Goal: Check status: Check status

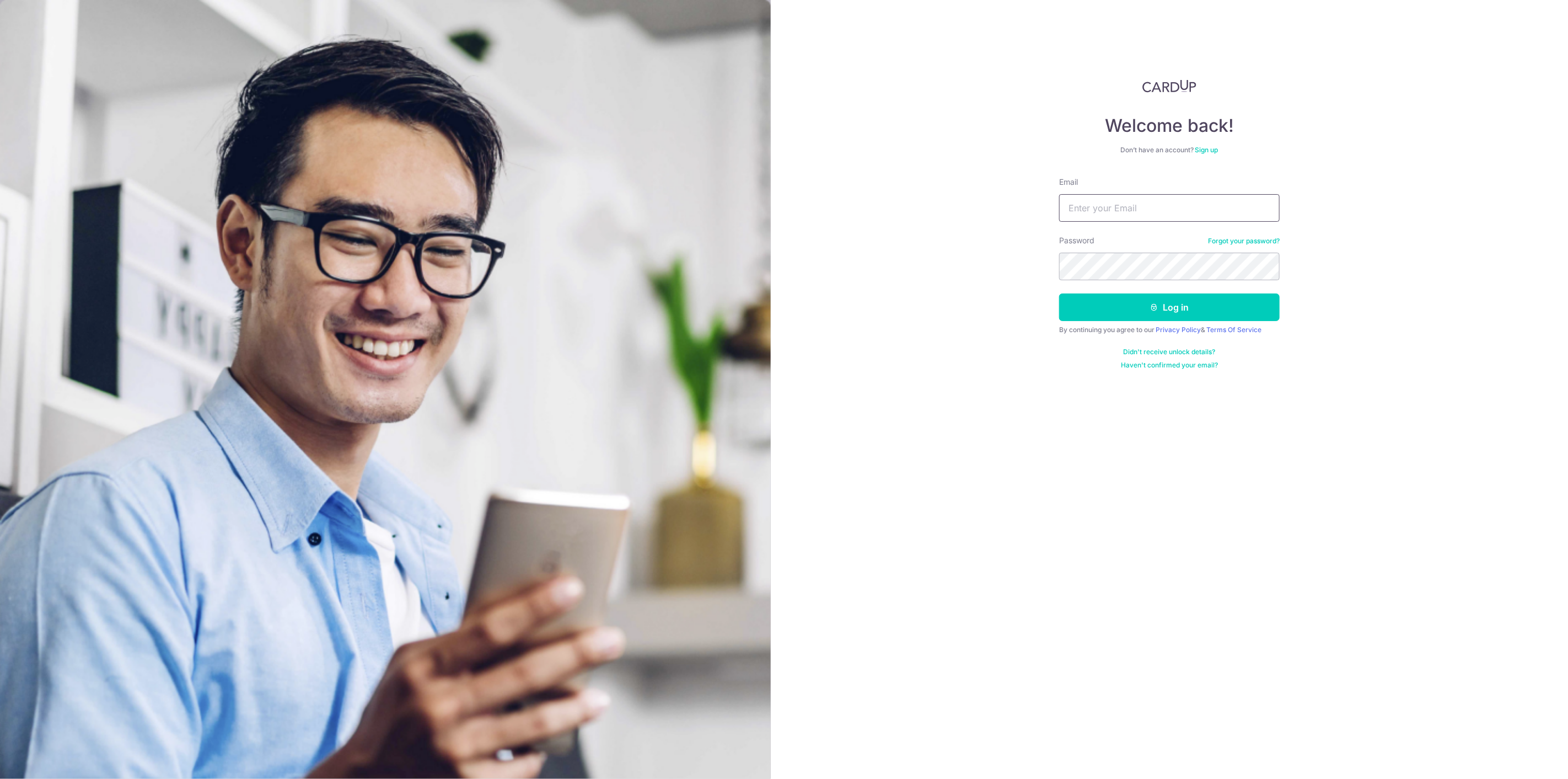
type input "[PERSON_NAME][EMAIL_ADDRESS][DOMAIN_NAME]"
click at [1130, 300] on button "Log in" at bounding box center [1169, 307] width 220 height 27
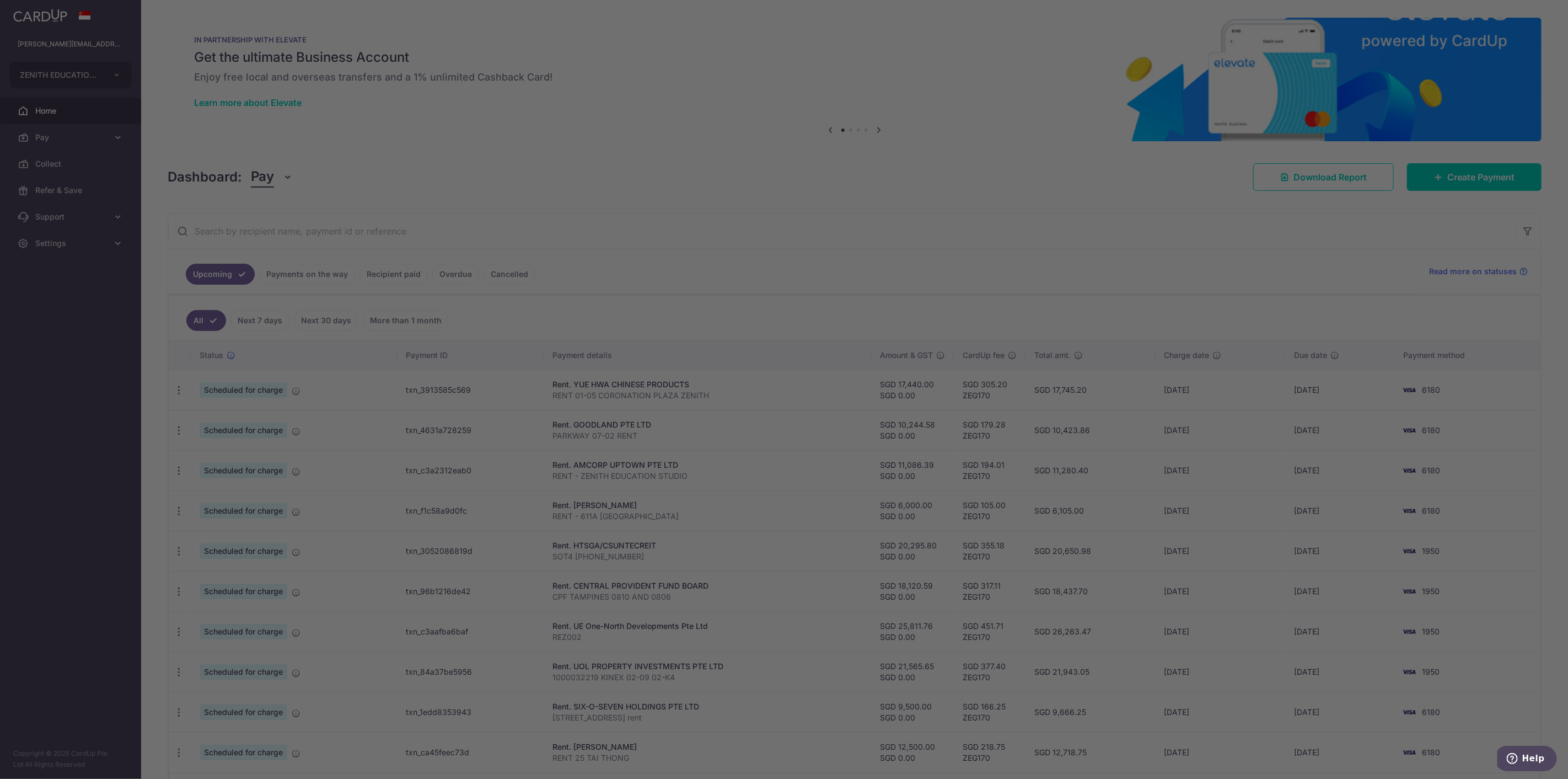
click at [1378, 412] on div at bounding box center [791, 393] width 1583 height 787
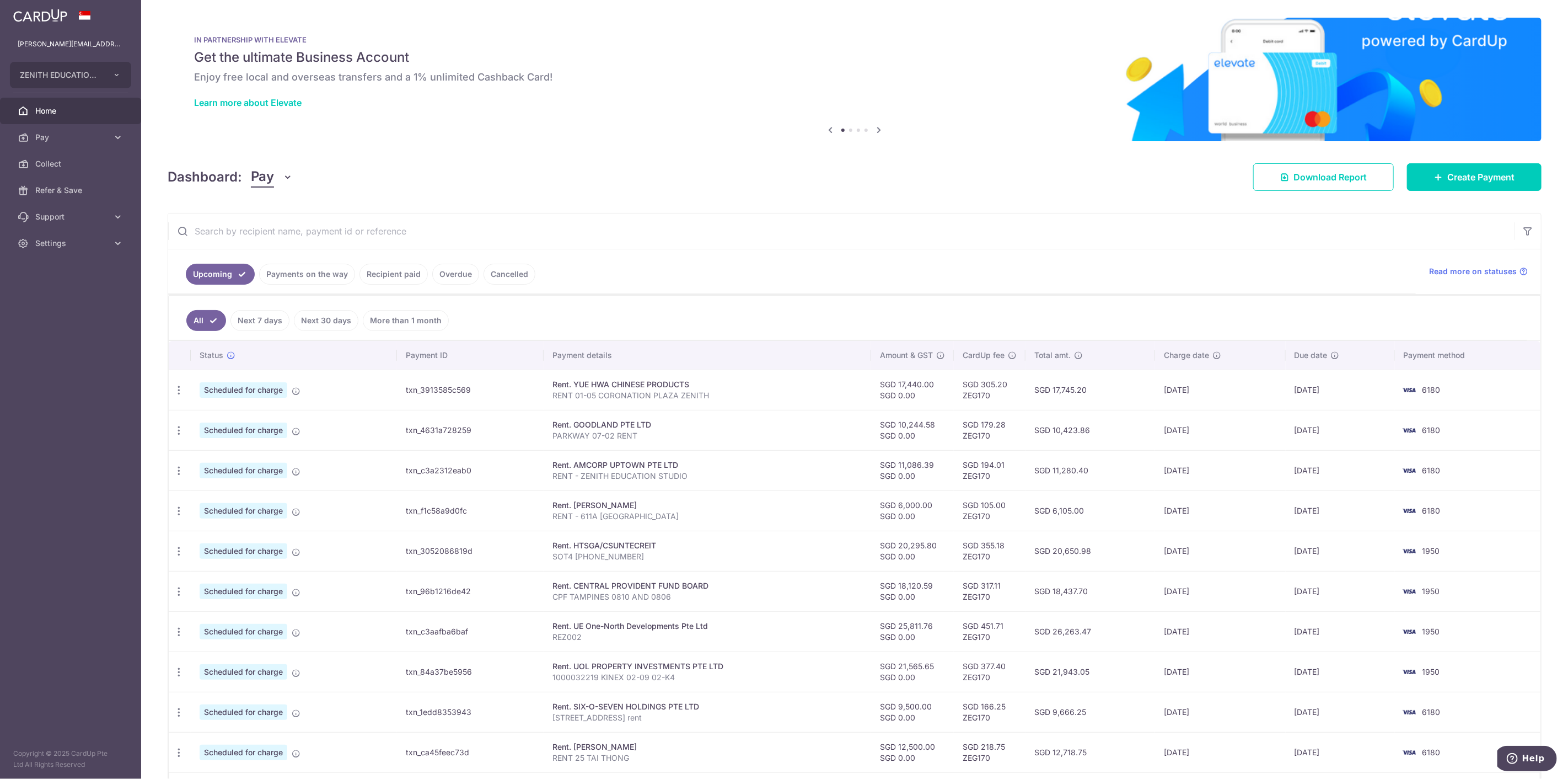
scroll to position [75, 0]
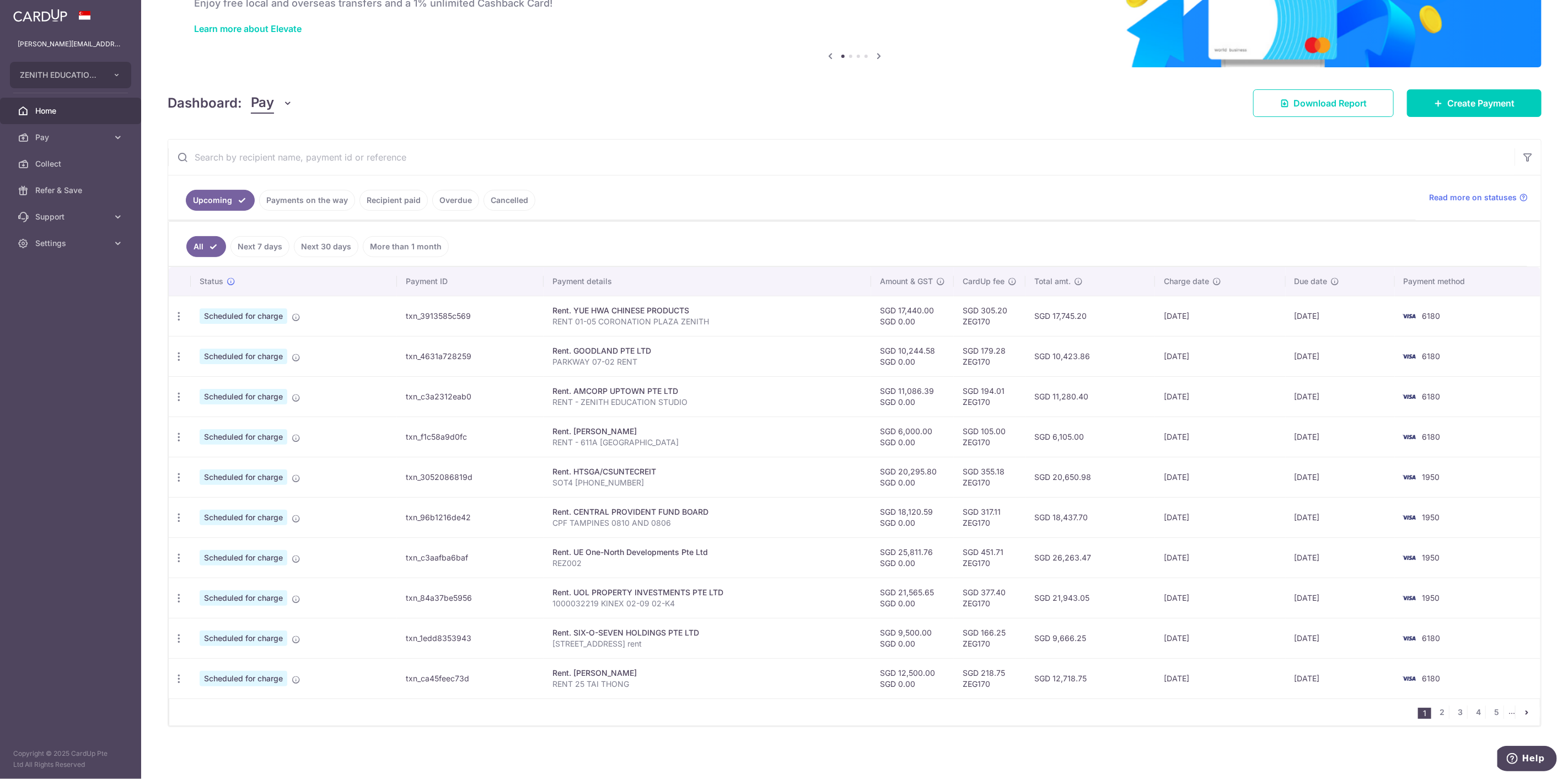
drag, startPoint x: 1483, startPoint y: 666, endPoint x: 1170, endPoint y: 605, distance: 318.9
click at [1146, 602] on tbody "Update payment Cancel payment Scheduled for charge txn_3913585c569 Rent. YUE HW…" at bounding box center [855, 496] width 1372 height 403
click at [1424, 624] on td "6180" at bounding box center [1468, 638] width 145 height 40
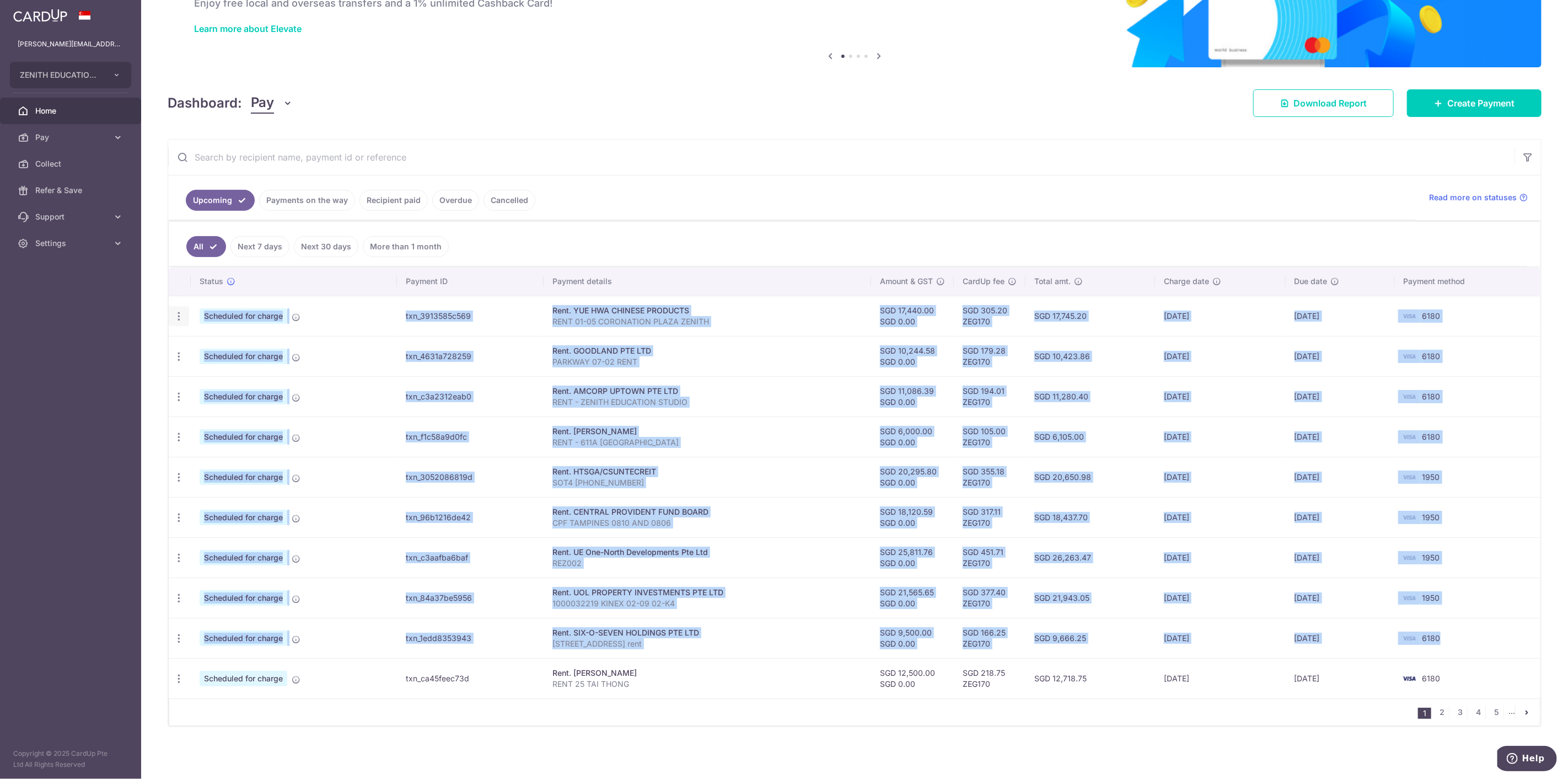
drag, startPoint x: 1490, startPoint y: 638, endPoint x: 180, endPoint y: 311, distance: 1350.2
click at [180, 311] on tbody "Update payment Cancel payment Scheduled for charge txn_3913585c569 Rent. YUE HW…" at bounding box center [855, 496] width 1372 height 403
copy tbody "Update payment Cancel payment Scheduled for charge txn_3913585c569 Rent. YUE HW…"
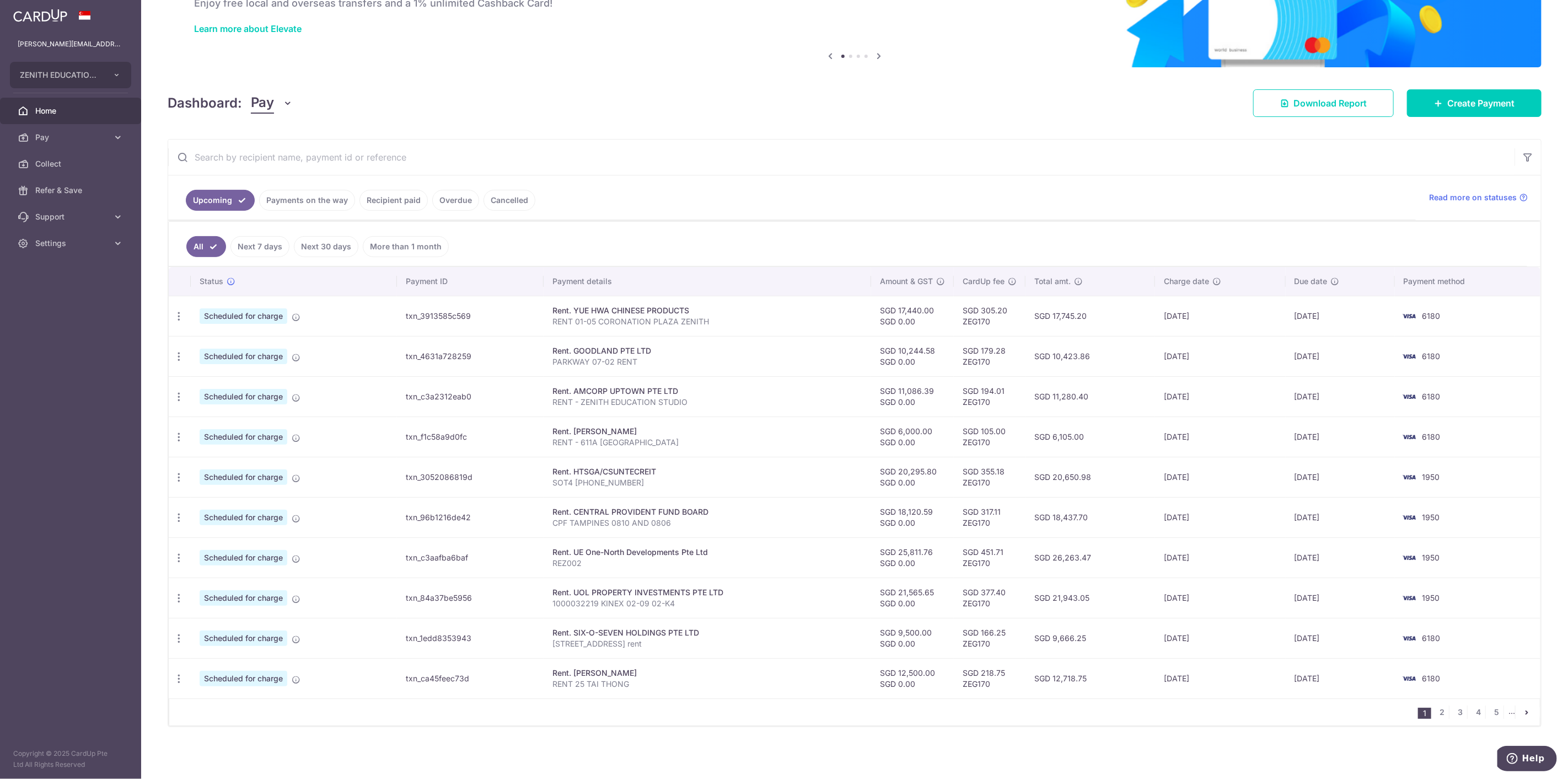
click at [293, 202] on link "Payments on the way" at bounding box center [307, 200] width 96 height 21
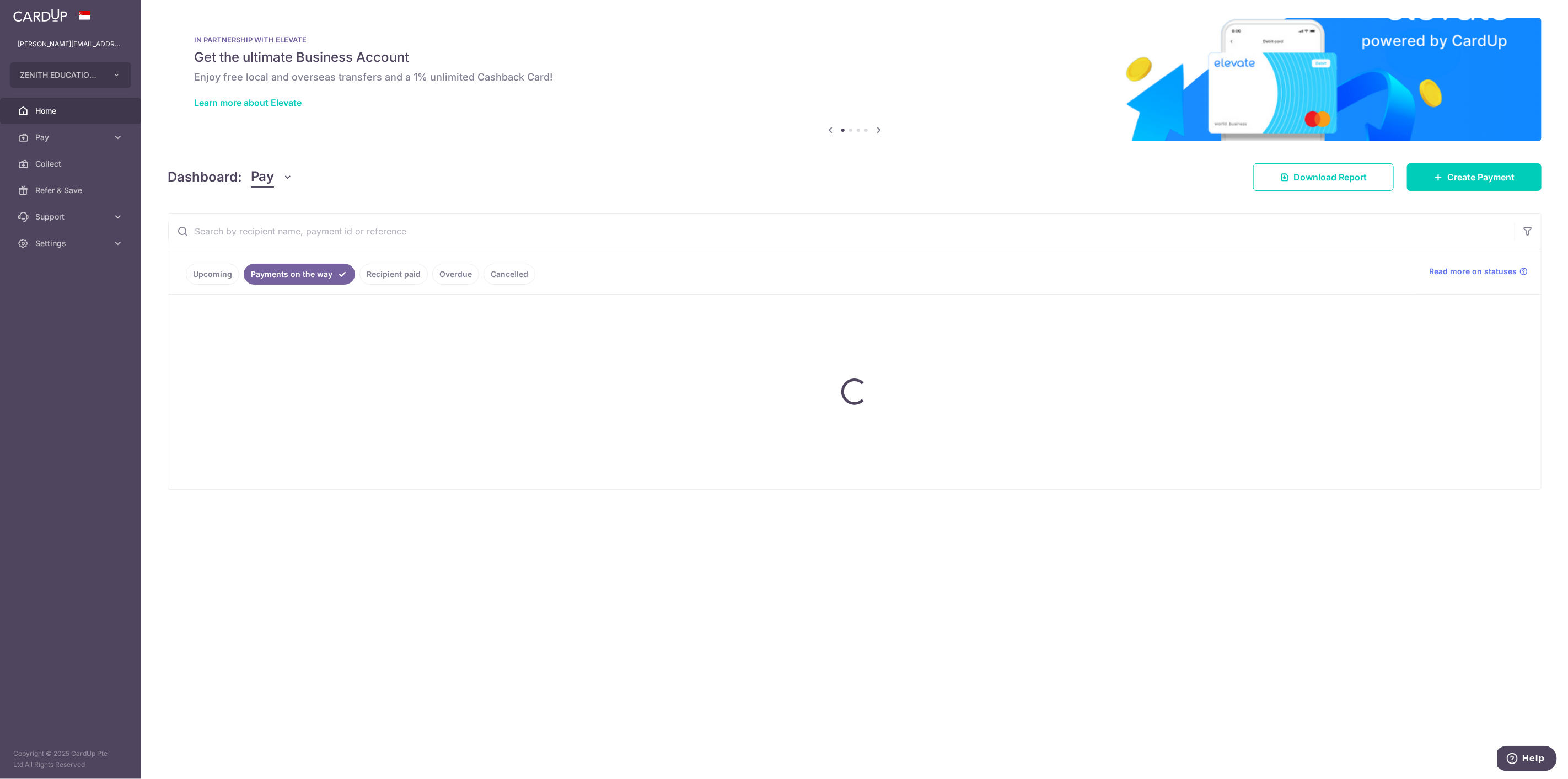
scroll to position [0, 0]
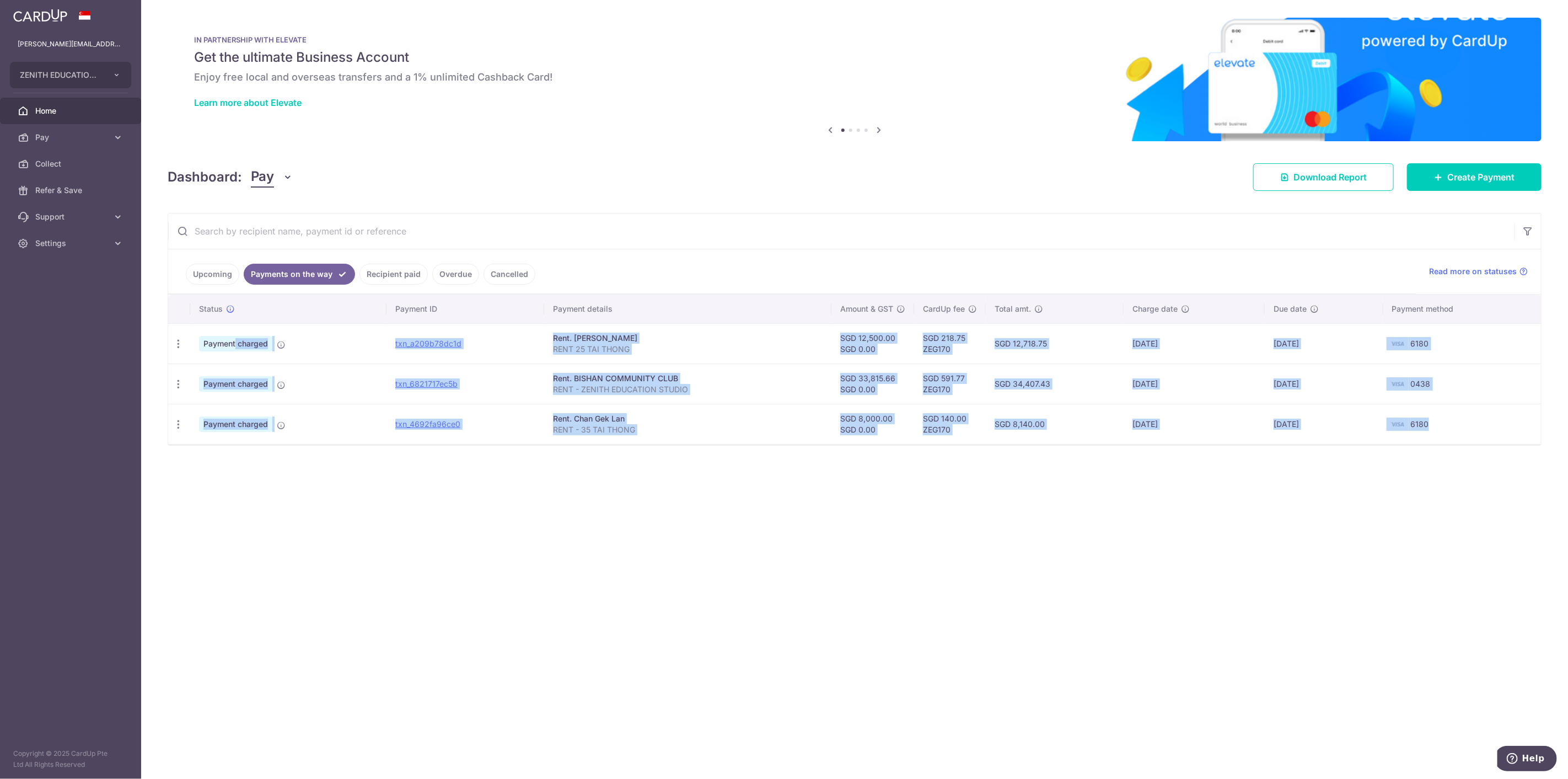
drag, startPoint x: 1451, startPoint y: 417, endPoint x: 206, endPoint y: 343, distance: 1247.2
click at [206, 343] on tbody "PDF Receipt Payment charged txn_a209b78dc1d Rent. [PERSON_NAME] RENT 25 TAI THO…" at bounding box center [854, 384] width 1373 height 121
copy tbody "Payment charged txn_a209b78dc1d Rent. [PERSON_NAME] RENT 25 TAI THONG SGD 12,50…"
